Goal: Task Accomplishment & Management: Use online tool/utility

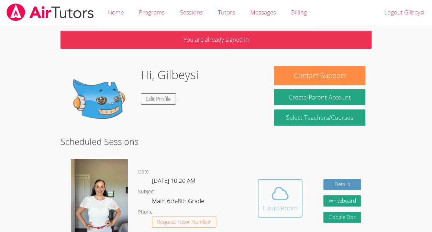
click at [274, 181] on button "Cloud Room" at bounding box center [280, 198] width 45 height 38
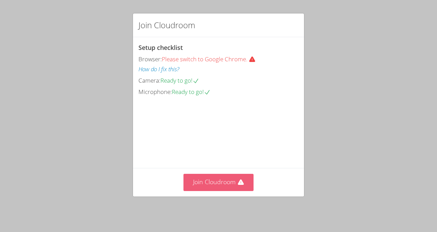
click at [225, 190] on button "Join Cloudroom" at bounding box center [218, 182] width 70 height 17
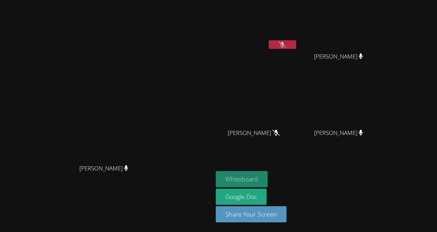
click at [239, 183] on button "Whiteboard" at bounding box center [242, 179] width 52 height 16
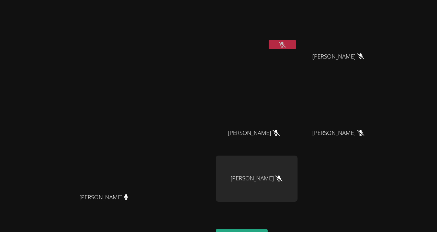
click at [286, 43] on icon at bounding box center [282, 45] width 7 height 6
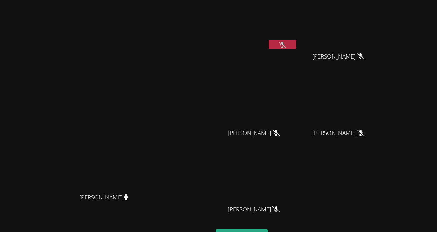
click at [358, 183] on div "Gilbeysi [PERSON_NAME] [PERSON_NAME] [PERSON_NAME] [PERSON_NAME] [PERSON_NAME] …" at bounding box center [299, 116] width 166 height 226
click at [353, 190] on div "Gilbeysi [PERSON_NAME] [PERSON_NAME] [PERSON_NAME] [PERSON_NAME] [PERSON_NAME] …" at bounding box center [299, 116] width 166 height 226
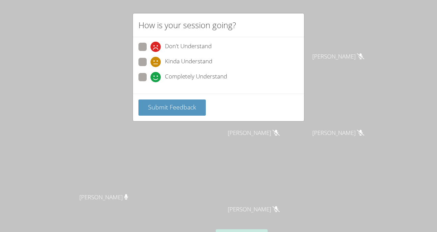
click at [190, 62] on span "Kinda Understand" at bounding box center [188, 62] width 47 height 10
click at [156, 62] on input "Kinda Understand" at bounding box center [153, 61] width 6 height 6
radio input "true"
click at [187, 104] on span "Submit Feedback" at bounding box center [172, 107] width 48 height 8
